Goal: Information Seeking & Learning: Learn about a topic

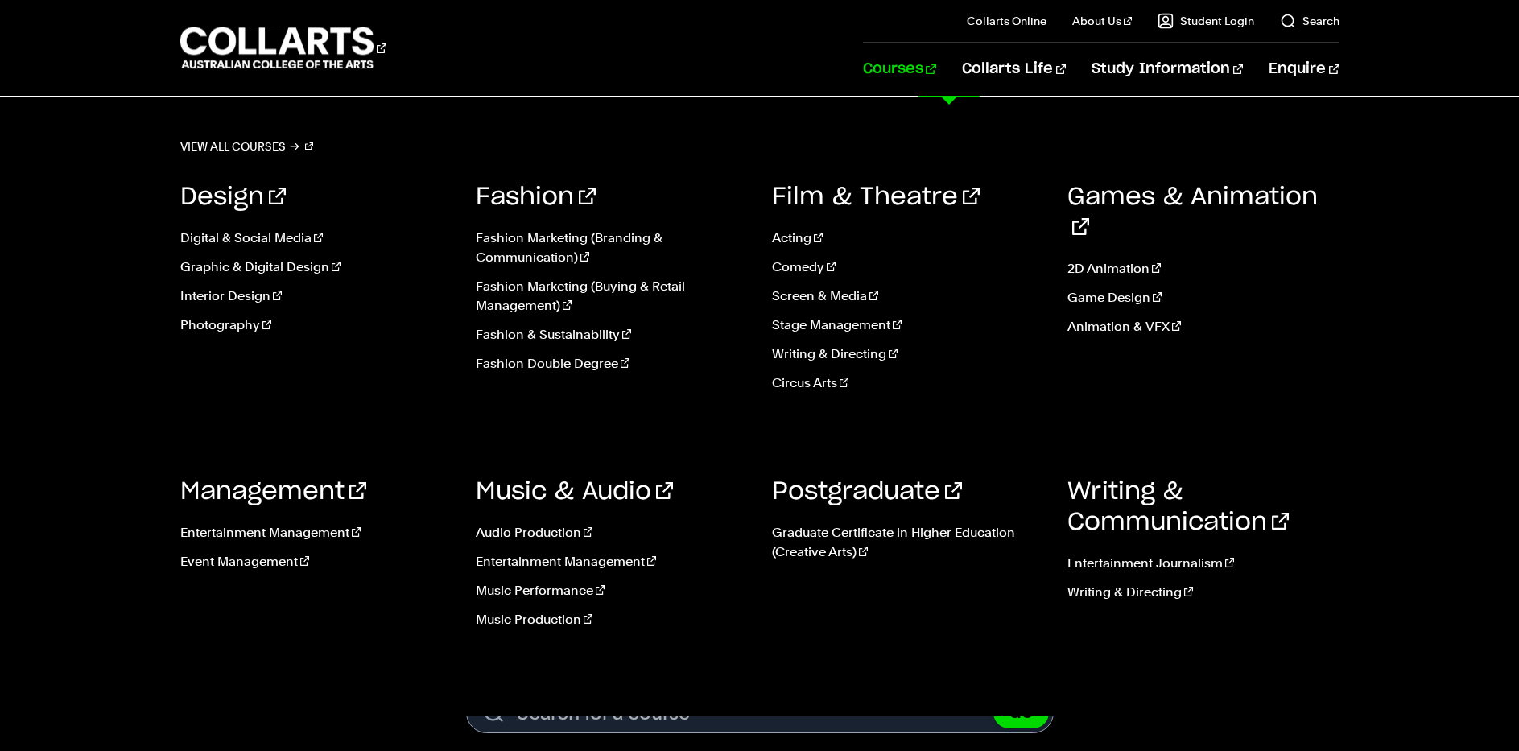
click at [936, 69] on link "Courses" at bounding box center [899, 69] width 73 height 53
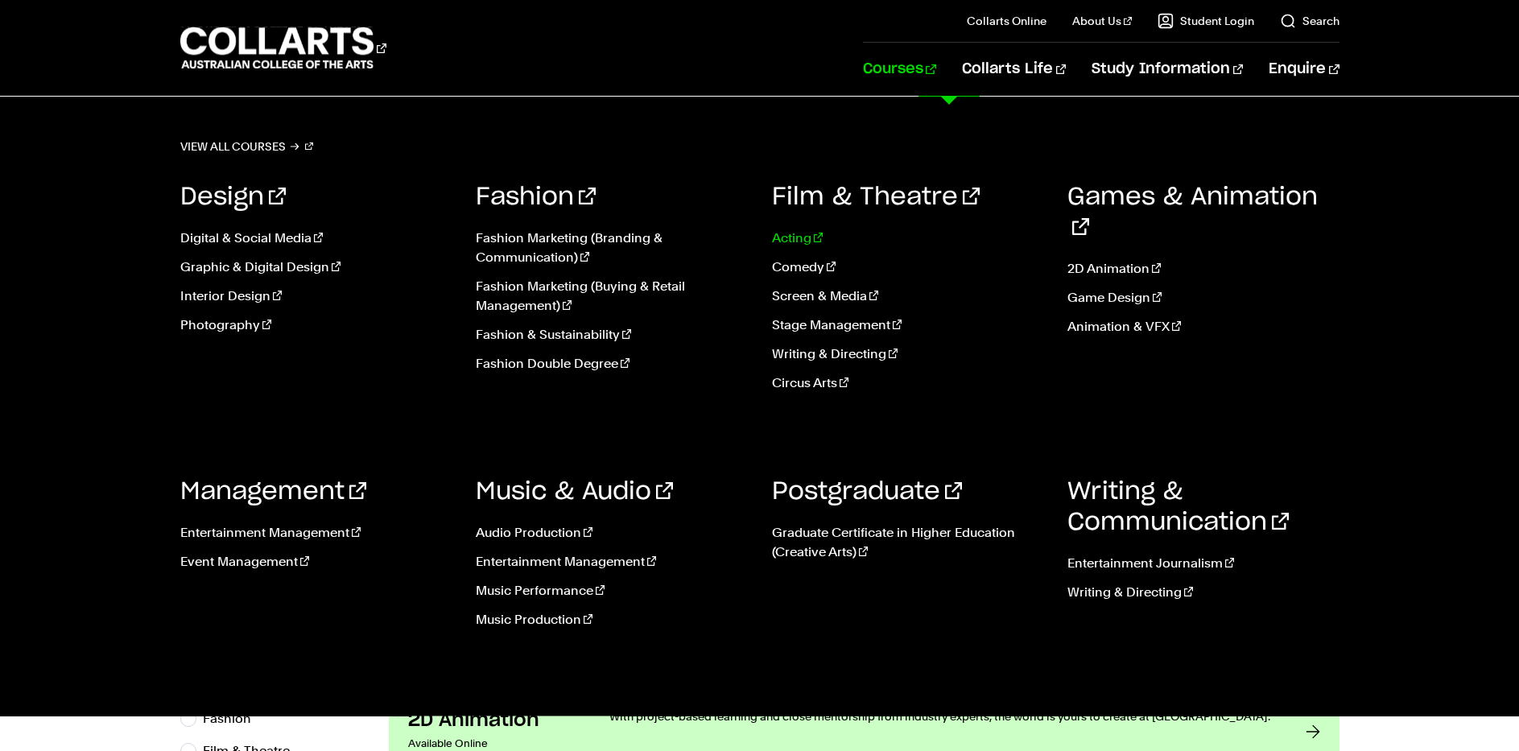
click at [799, 240] on link "Acting" at bounding box center [908, 238] width 272 height 19
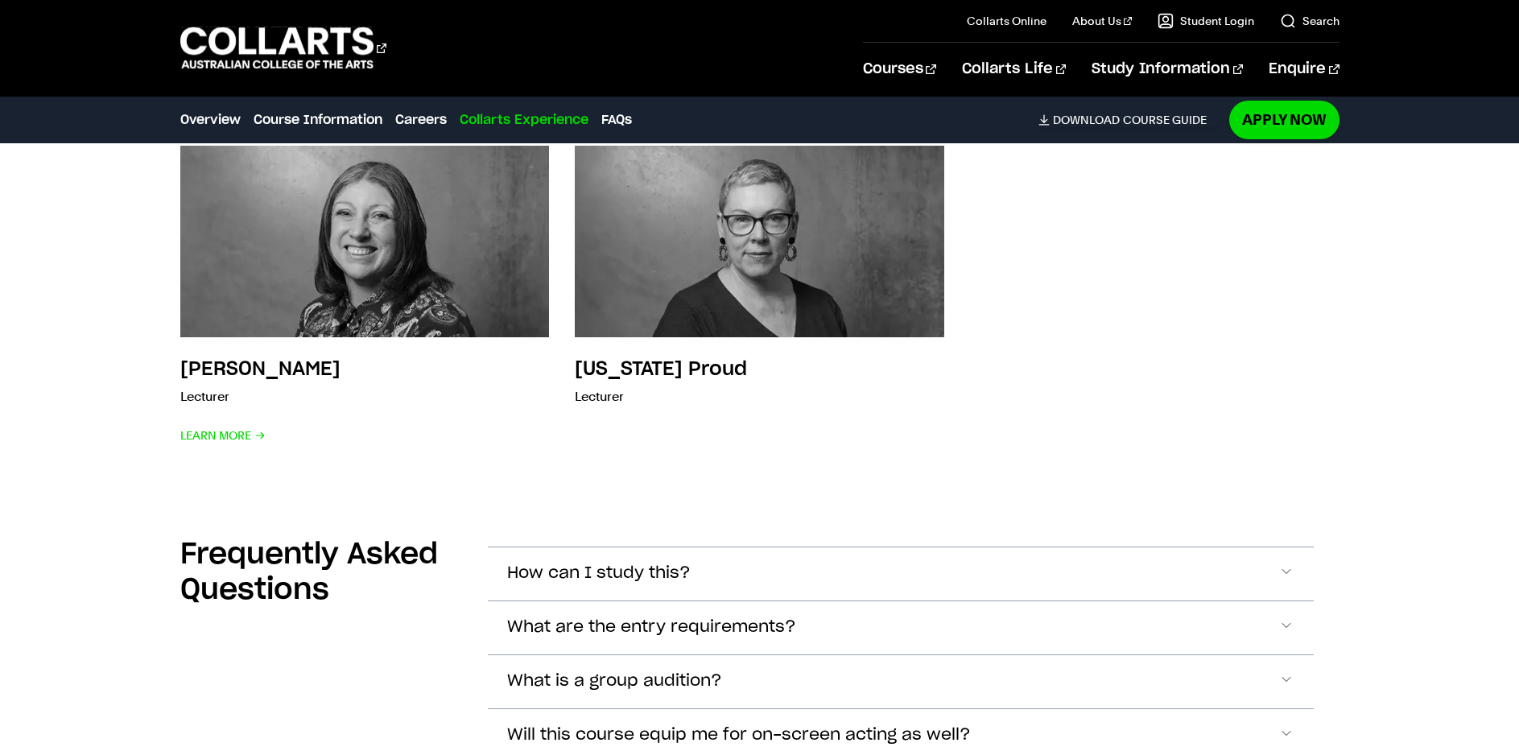
scroll to position [4406, 0]
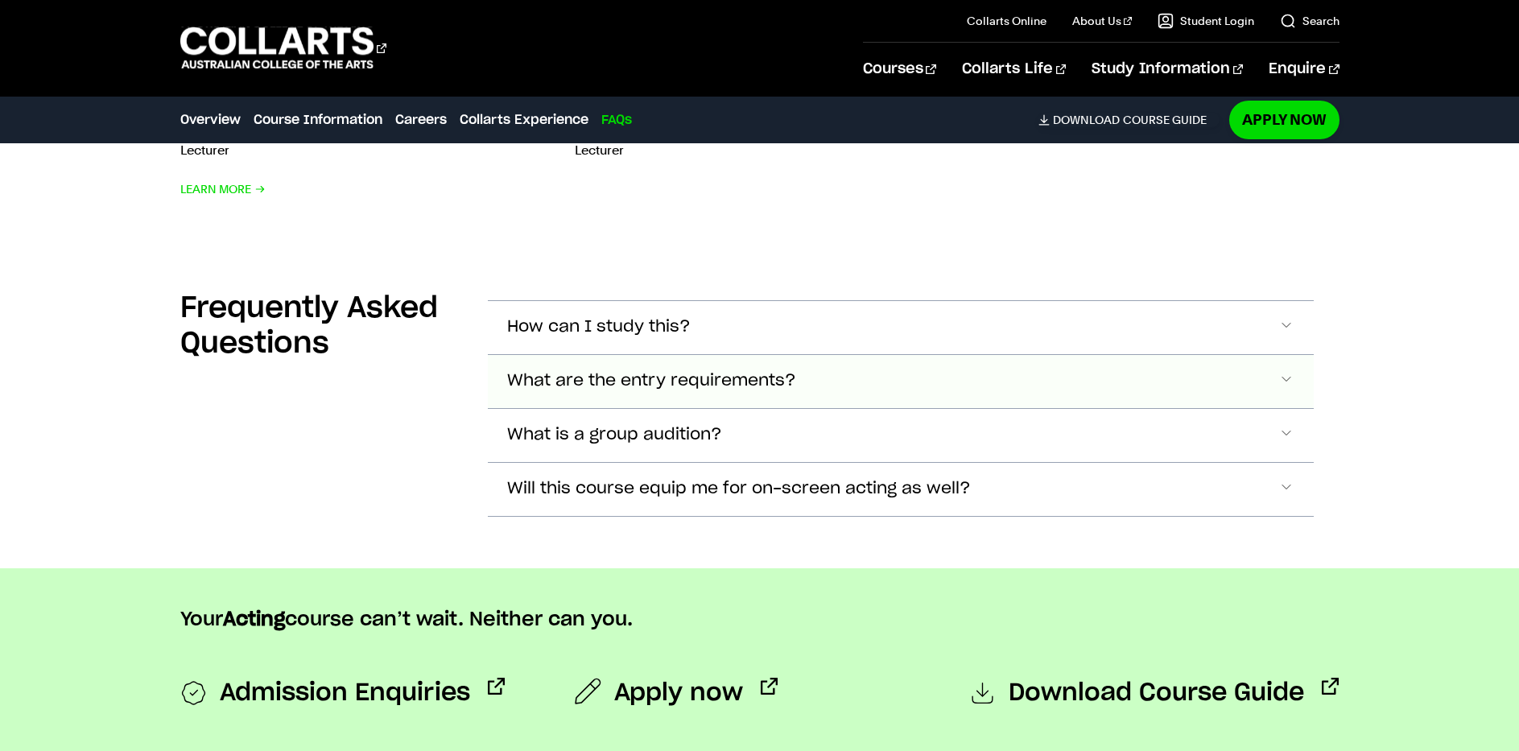
click at [1286, 338] on span "Accordion Section" at bounding box center [1286, 327] width 16 height 21
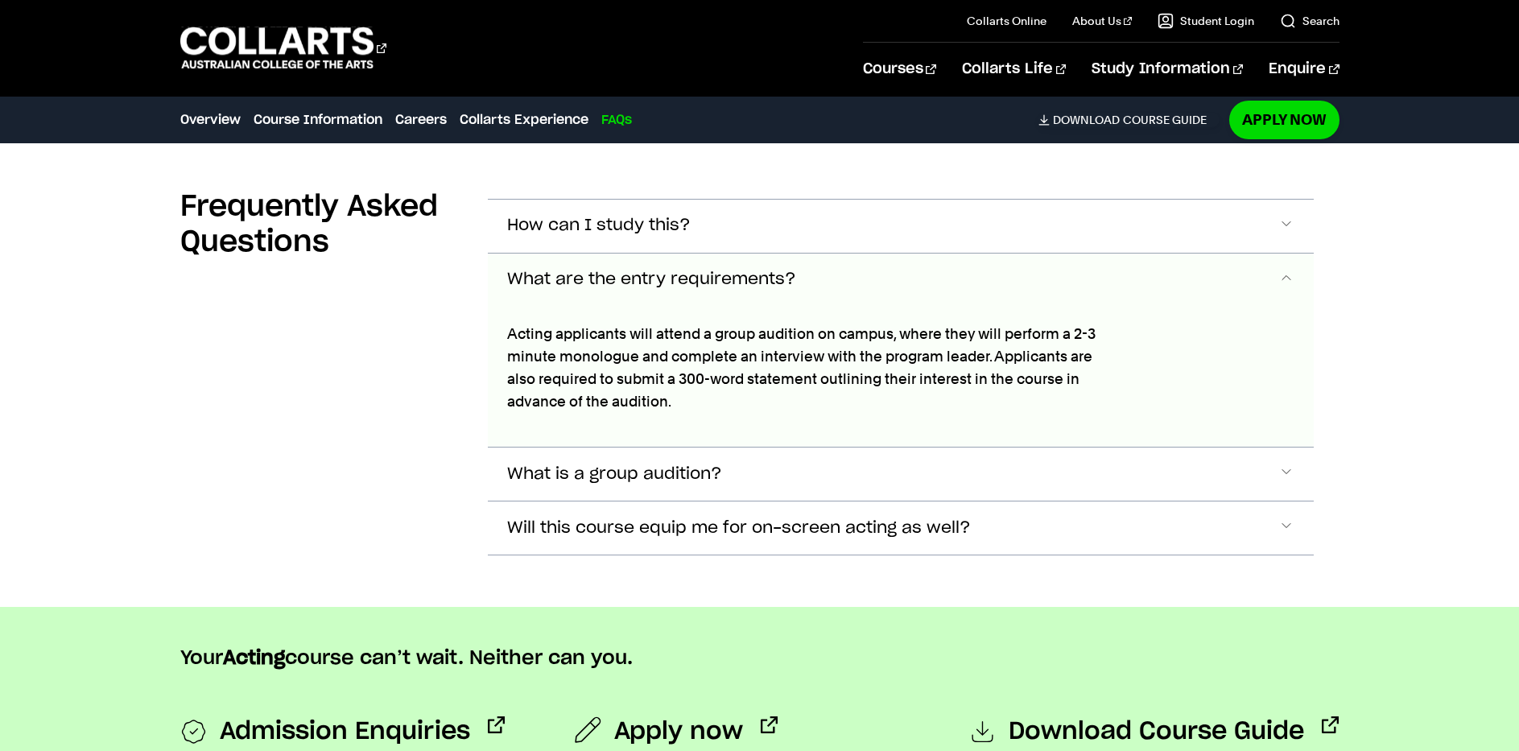
scroll to position [4728, 0]
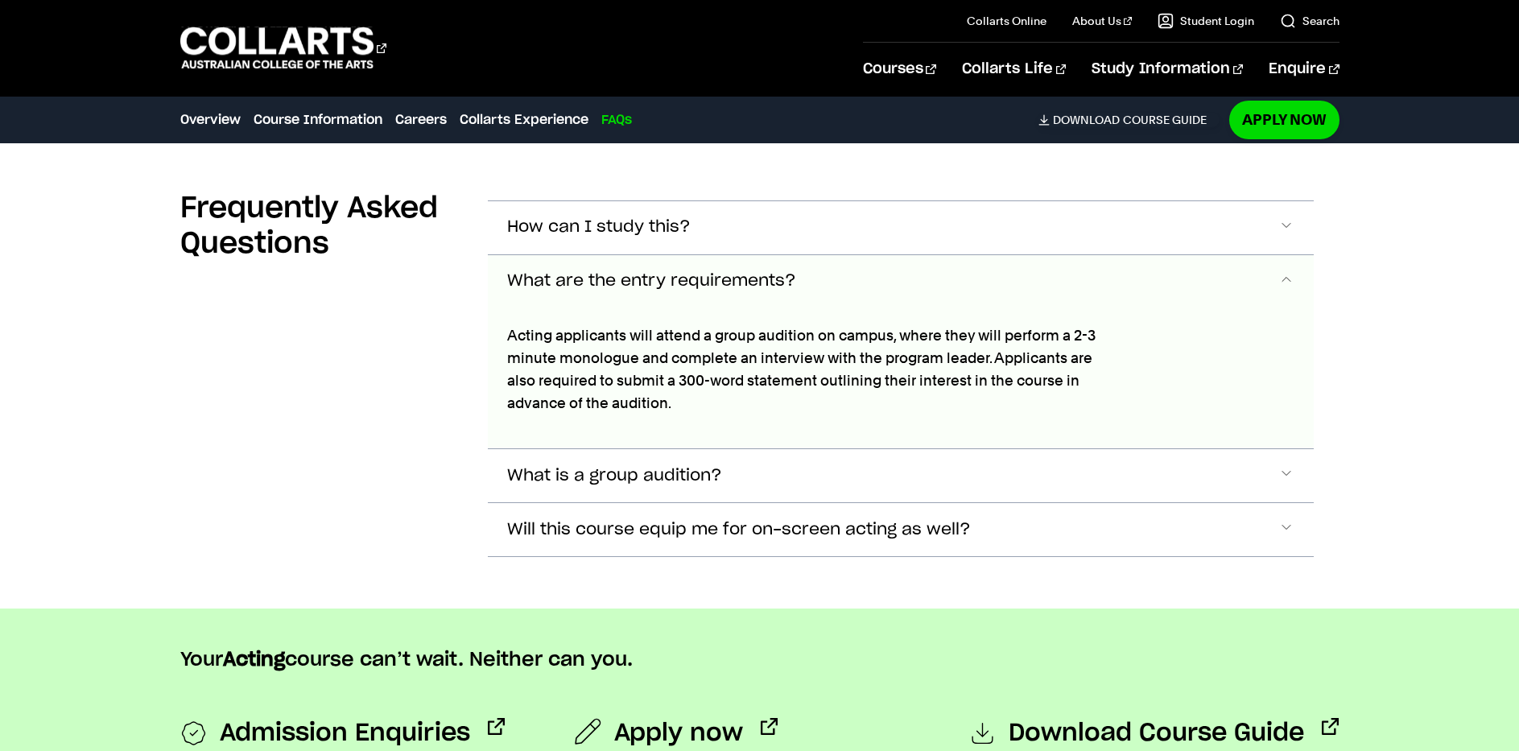
click at [1289, 271] on span "Accordion Section" at bounding box center [1286, 281] width 16 height 21
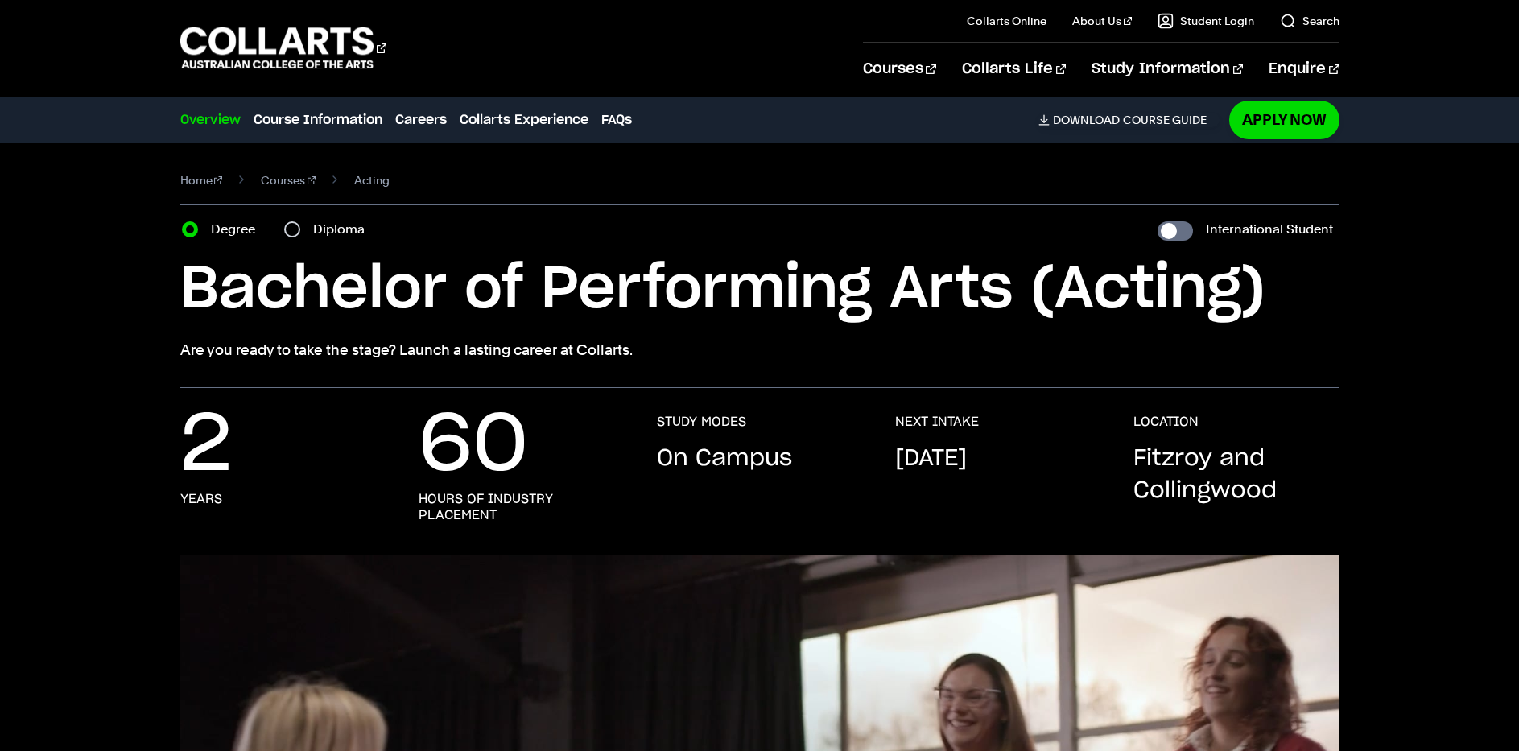
click at [211, 119] on link "Overview" at bounding box center [210, 119] width 60 height 19
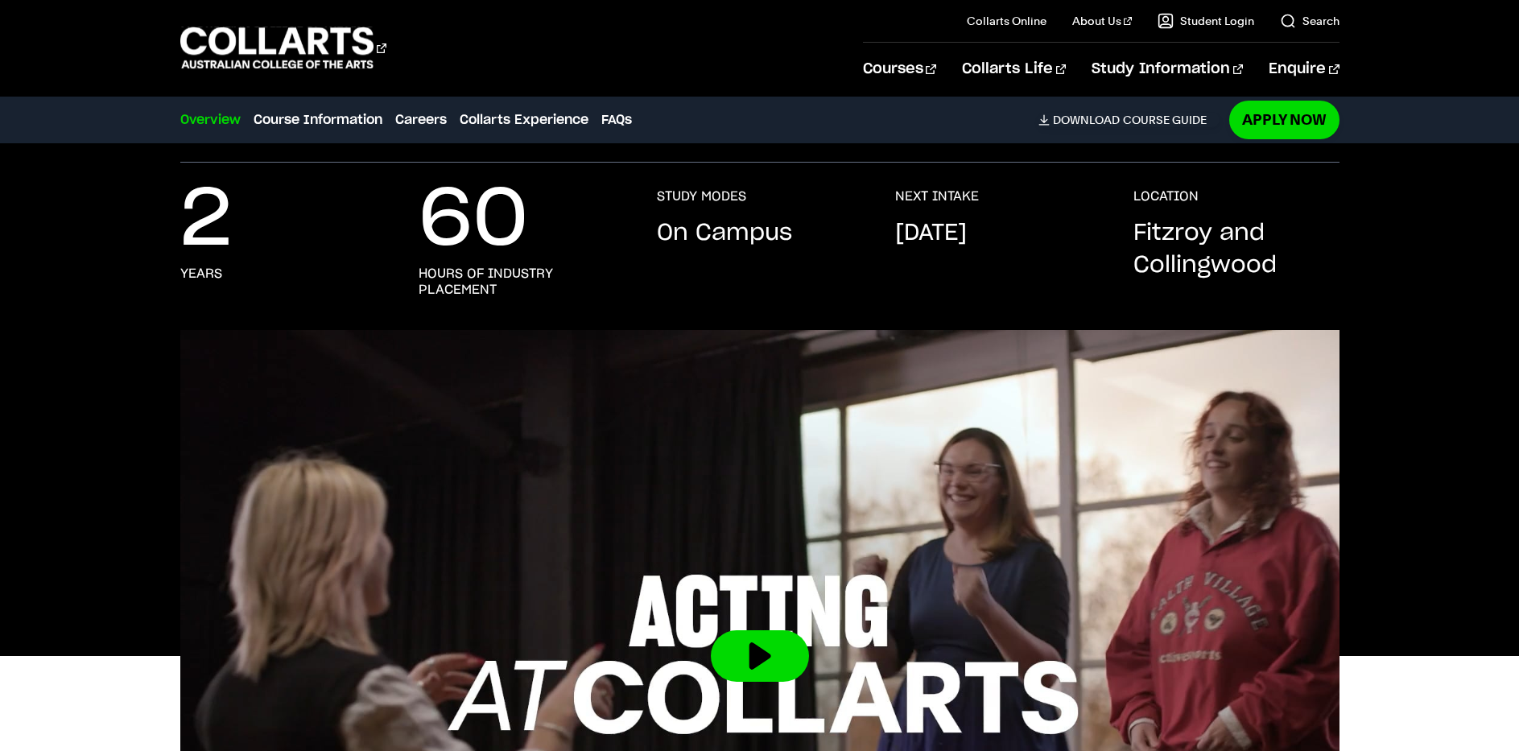
scroll to position [245, 0]
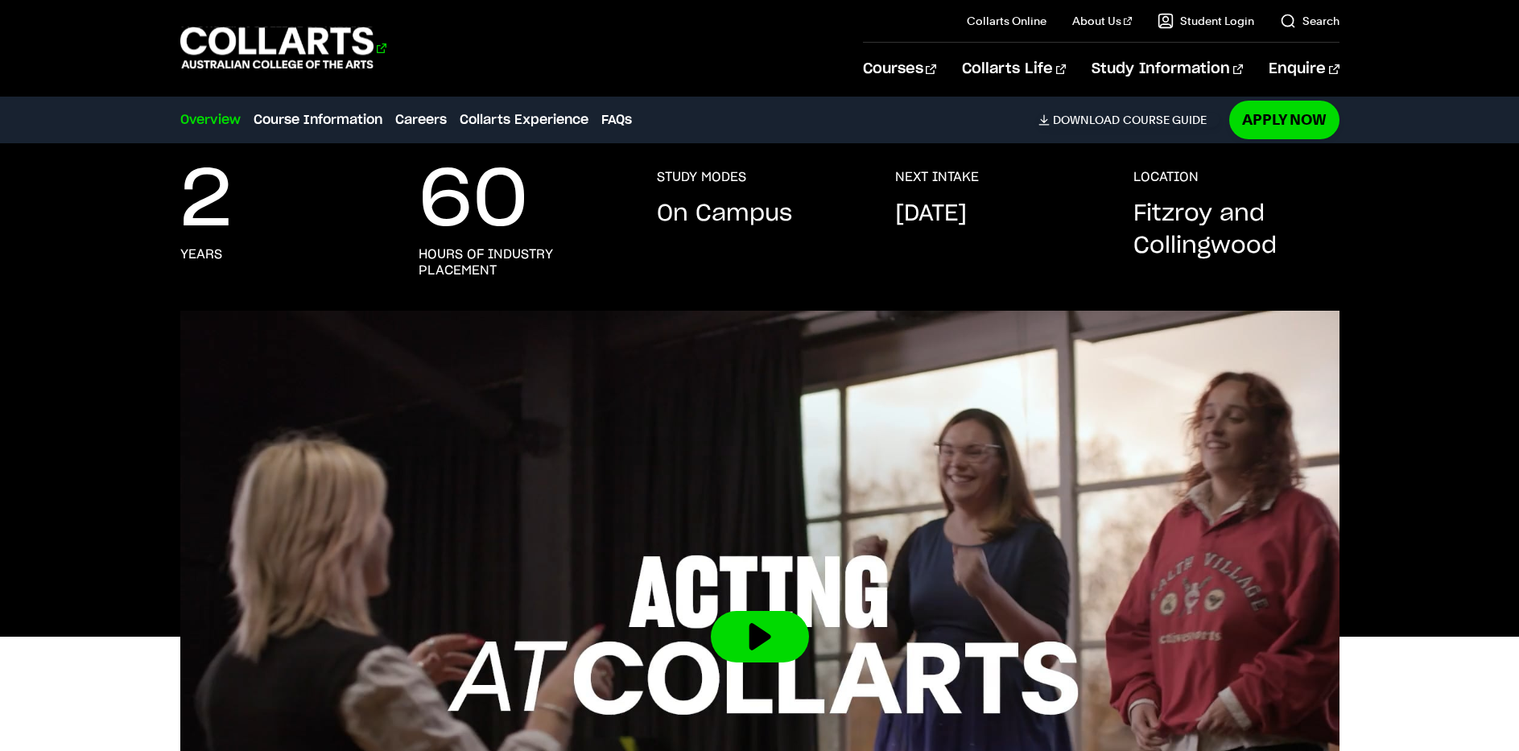
click at [254, 40] on 1 "Go to homepage" at bounding box center [277, 48] width 194 height 42
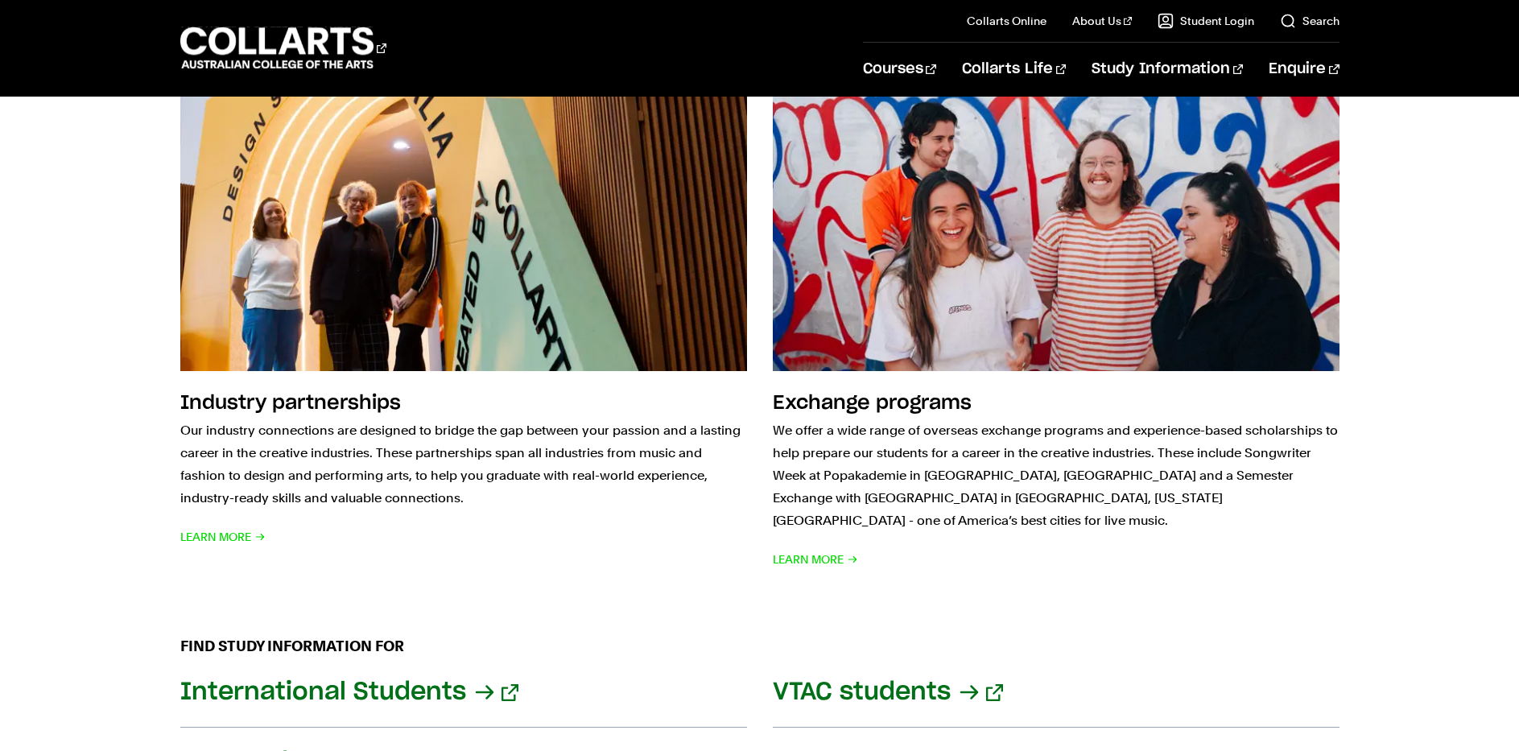
scroll to position [1874, 0]
